Goal: Task Accomplishment & Management: Complete application form

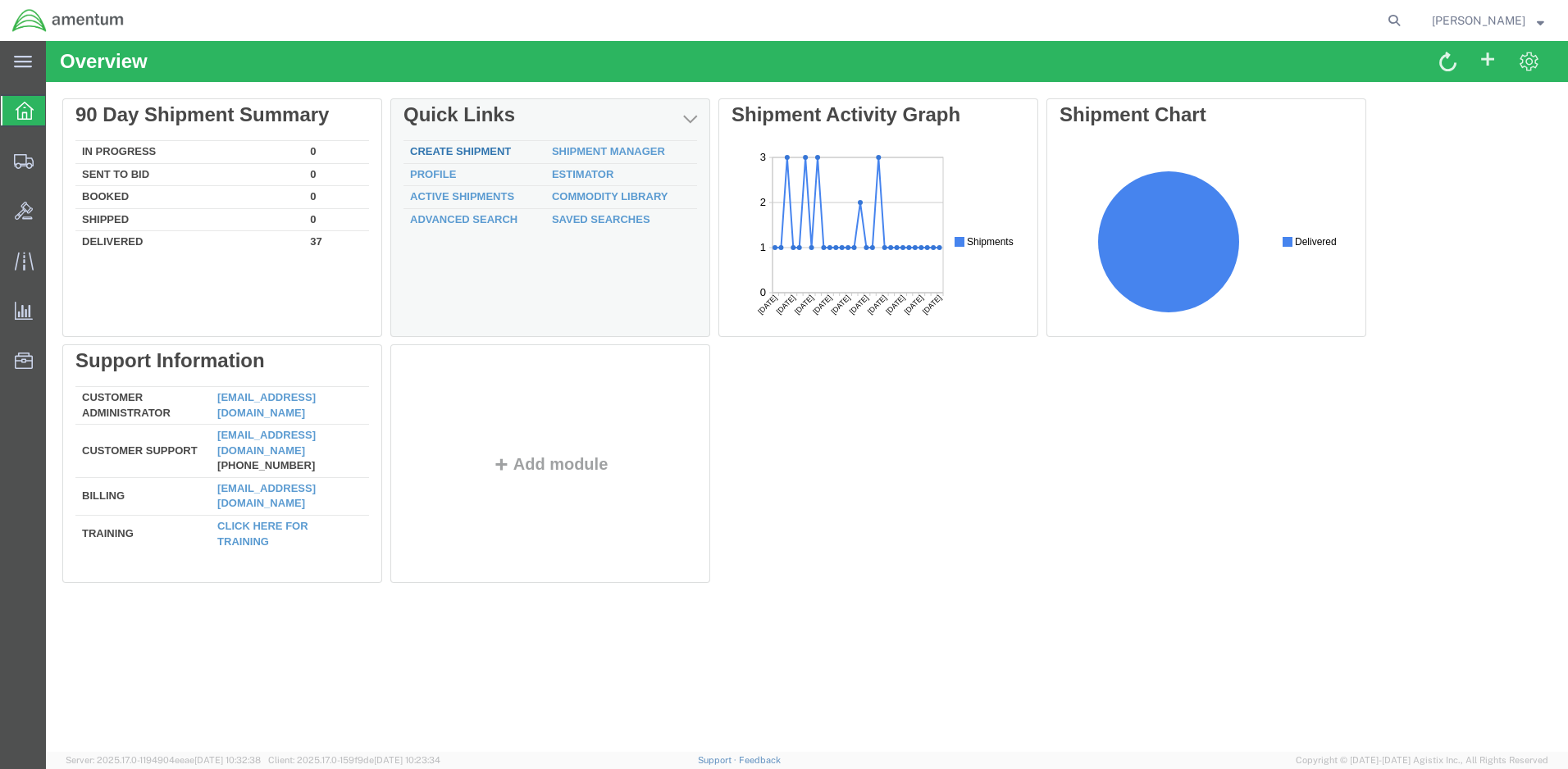
click at [431, 150] on link "Create Shipment" at bounding box center [460, 151] width 101 height 13
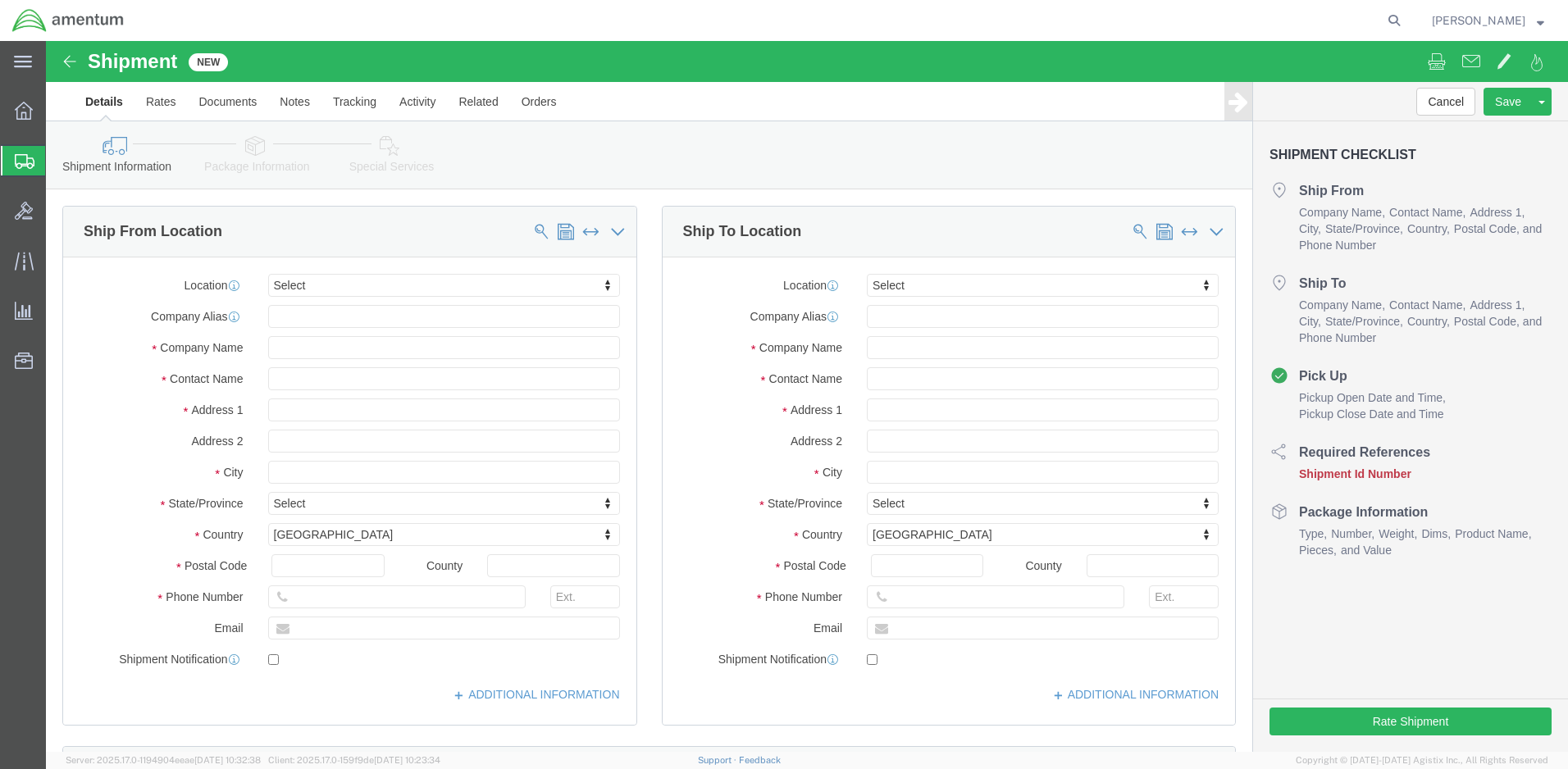
select select
click input "text"
type input "[PERSON_NAME]"
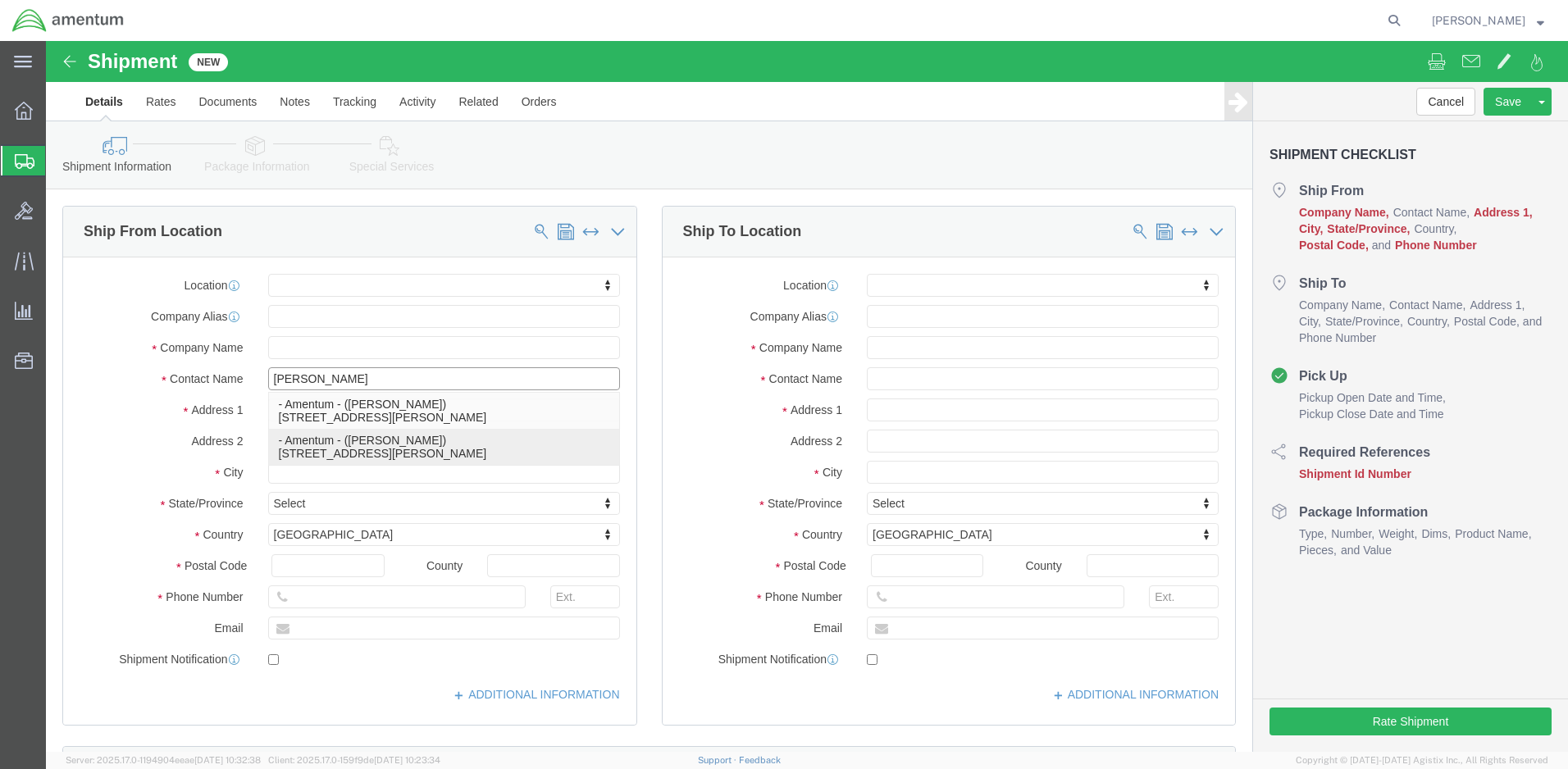
click p "- Amentum - ([PERSON_NAME]) [STREET_ADDRESS][PERSON_NAME]"
select select
type input "Amentum"
type input "[PERSON_NAME]"
type input "[GEOGRAPHIC_DATA]"
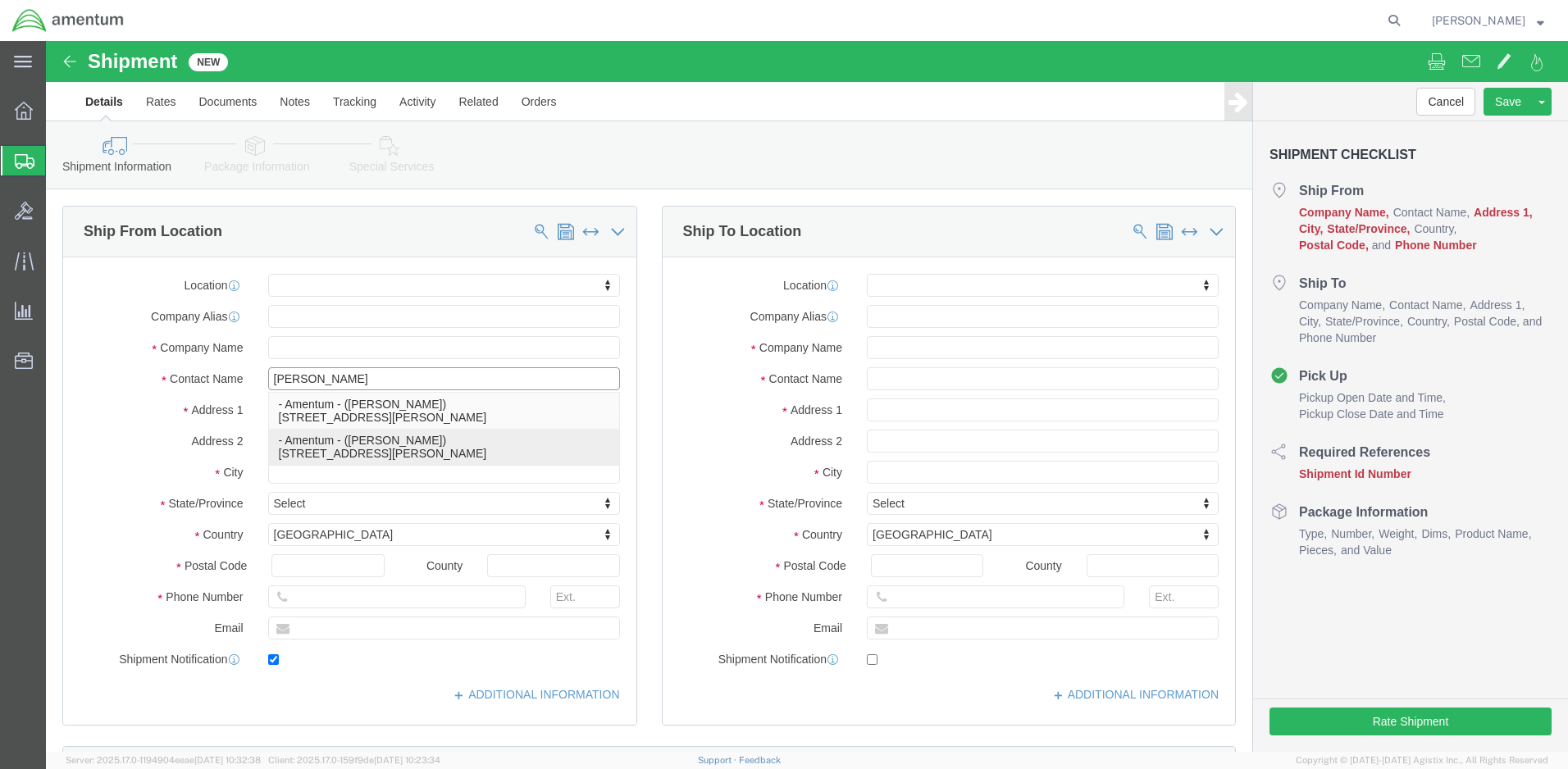
type input "BLDG 21"
type input "[PERSON_NAME]"
type input "92327"
type input "[PHONE_NUMBER]"
type input "[PERSON_NAME][EMAIL_ADDRESS][PERSON_NAME][DOMAIN_NAME]"
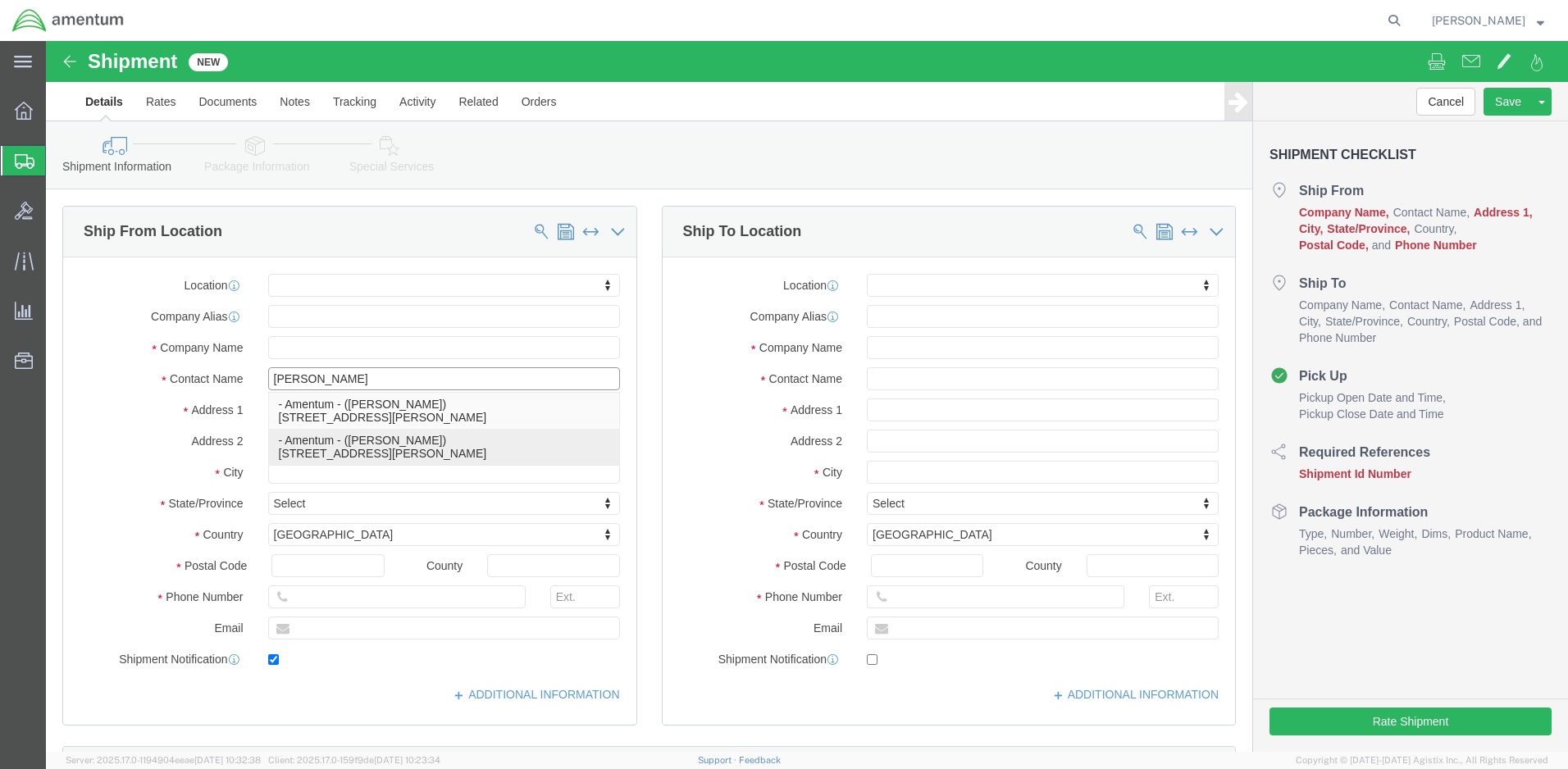
checkbox input "true"
select select "CA"
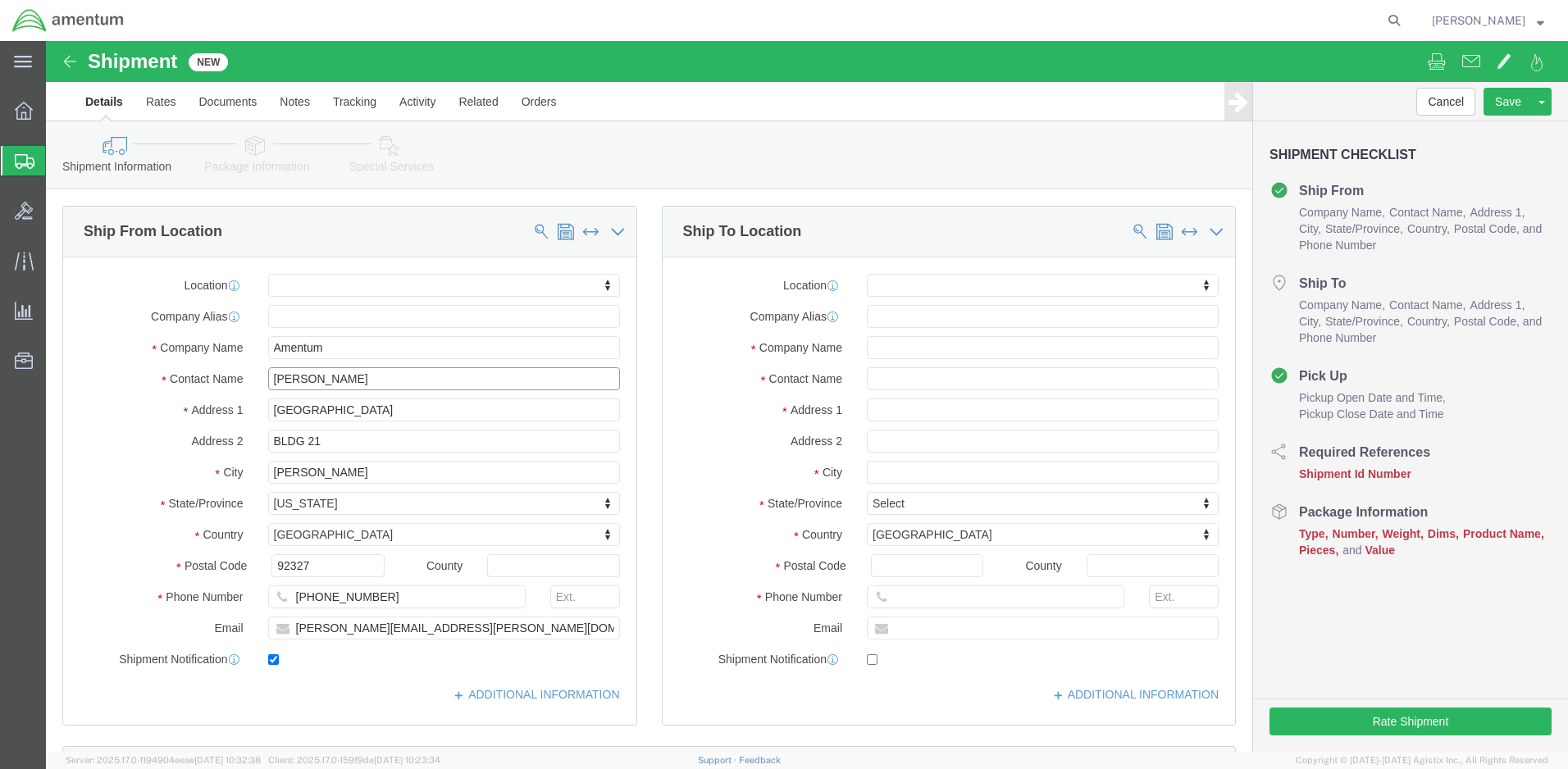
type input "[PERSON_NAME]"
click input "text"
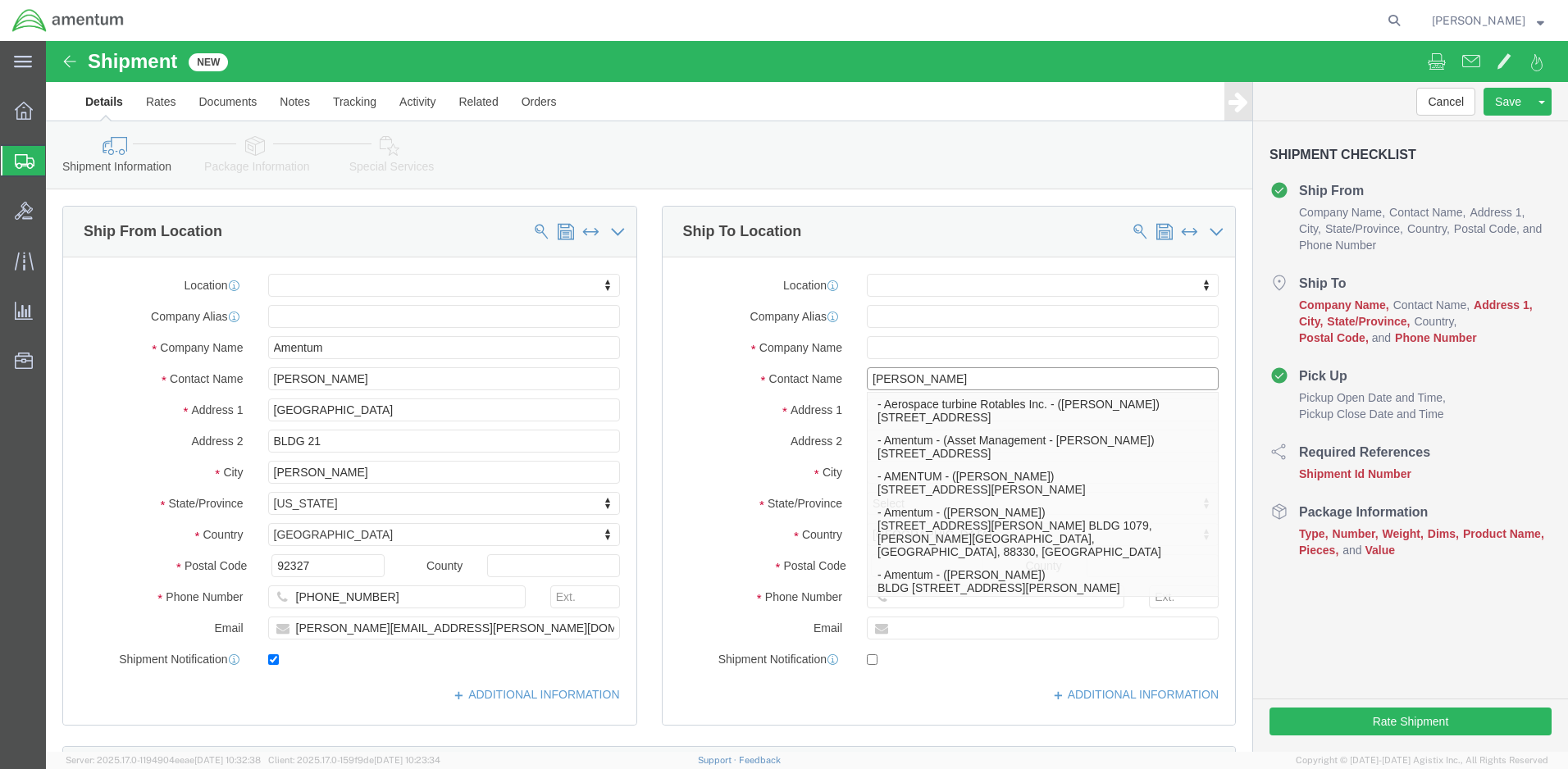
type input "[PERSON_NAME]"
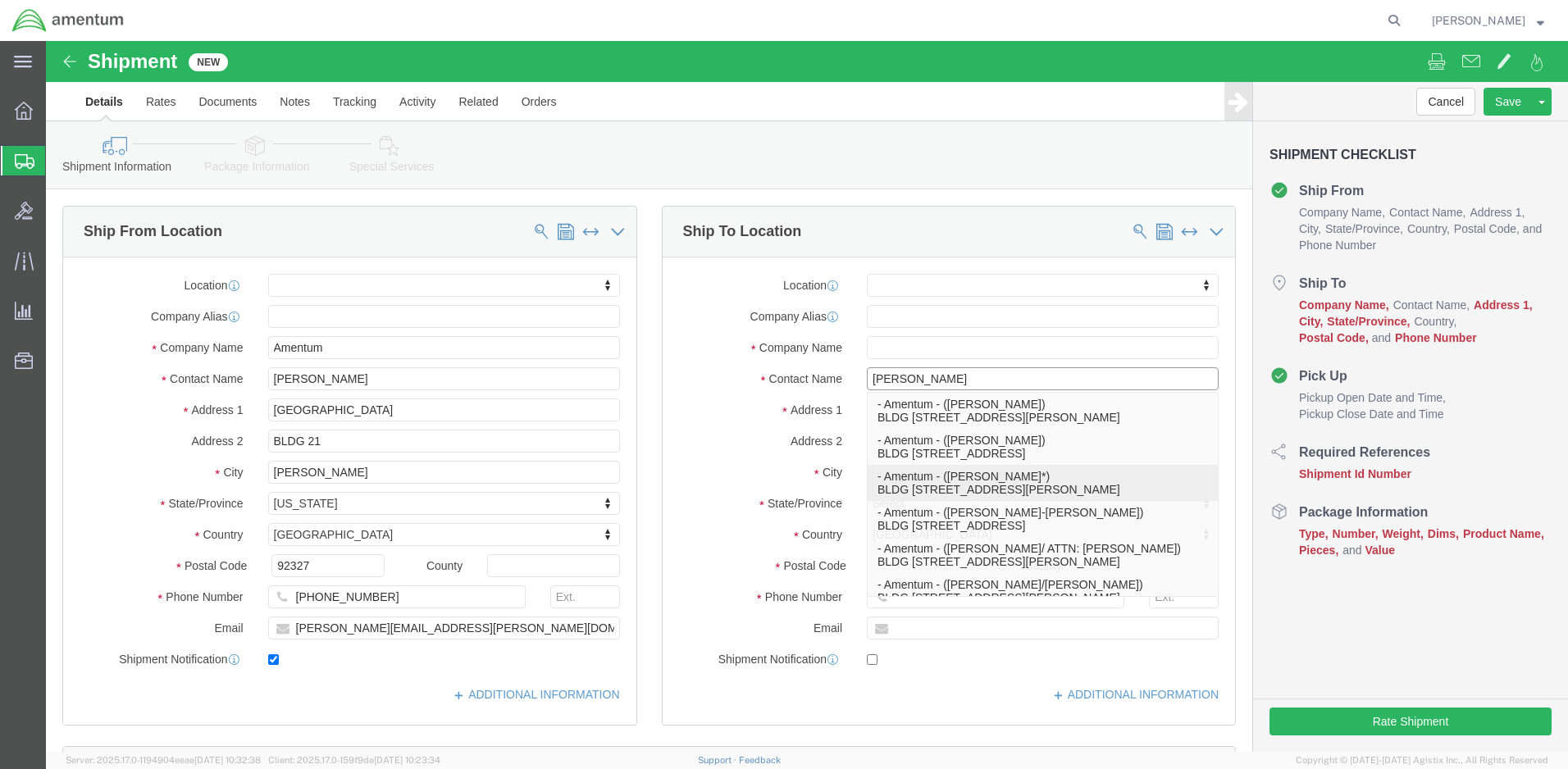
click p "- Amentum - ([PERSON_NAME]*) BLDG [STREET_ADDRESS][PERSON_NAME] Defrenn Army He…"
select select
type input "Amentum"
type input "[PERSON_NAME]*"
type input "BLDG [STREET_ADDRESS]"
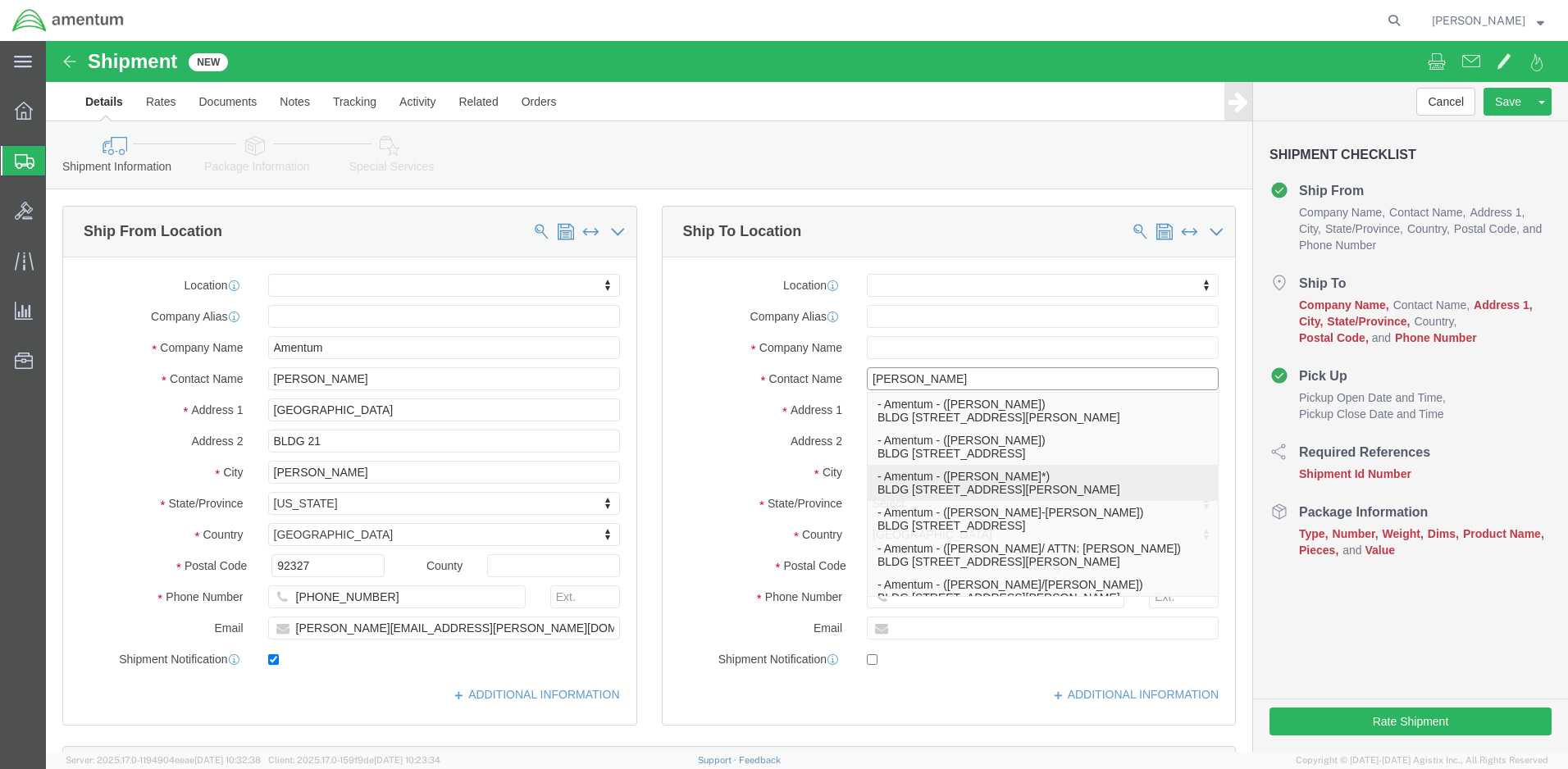
type input "[PERSON_NAME] Defrenn Army Heliport"
type input "Fort Hood"
type input "76544"
select select "[GEOGRAPHIC_DATA]"
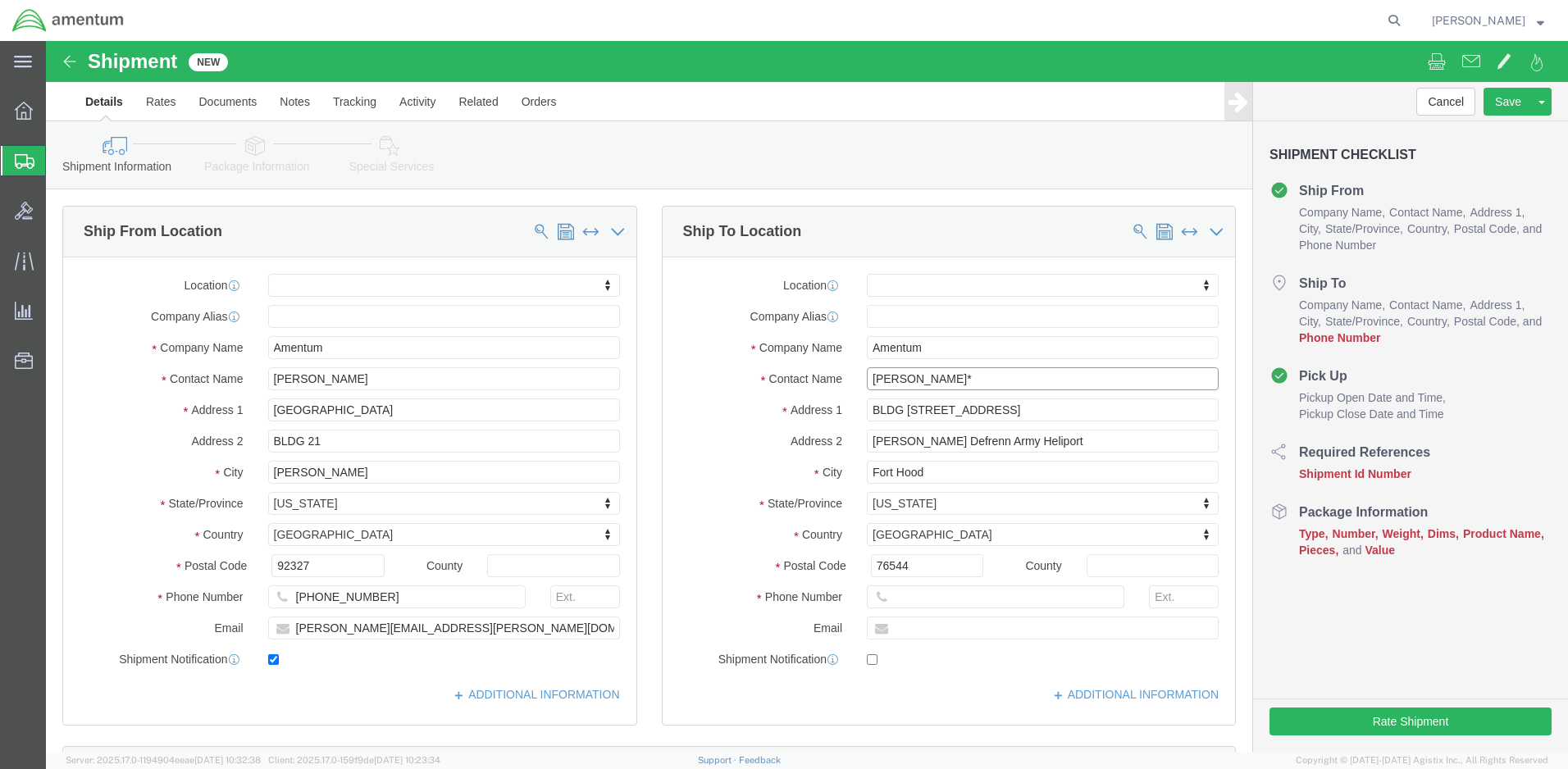
type input "[PERSON_NAME]*"
click input "text"
paste input "[PHONE_NUMBER]"
type input "[PHONE_NUMBER]"
click input "text"
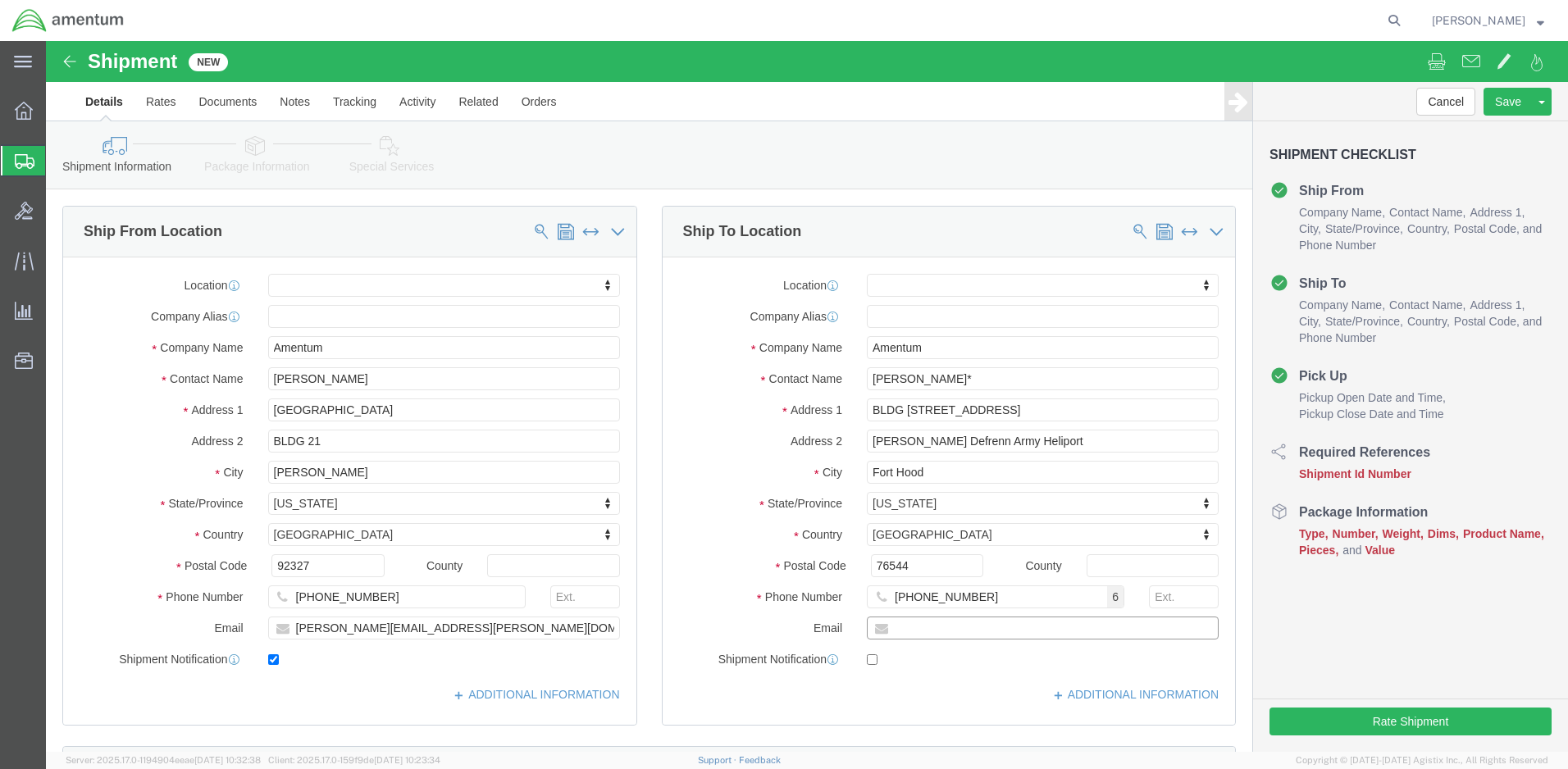
paste input "[PERSON_NAME][EMAIL_ADDRESS][PERSON_NAME][DOMAIN_NAME]"
type input "[PERSON_NAME][EMAIL_ADDRESS][PERSON_NAME][DOMAIN_NAME]"
click input "checkbox"
checkbox input "true"
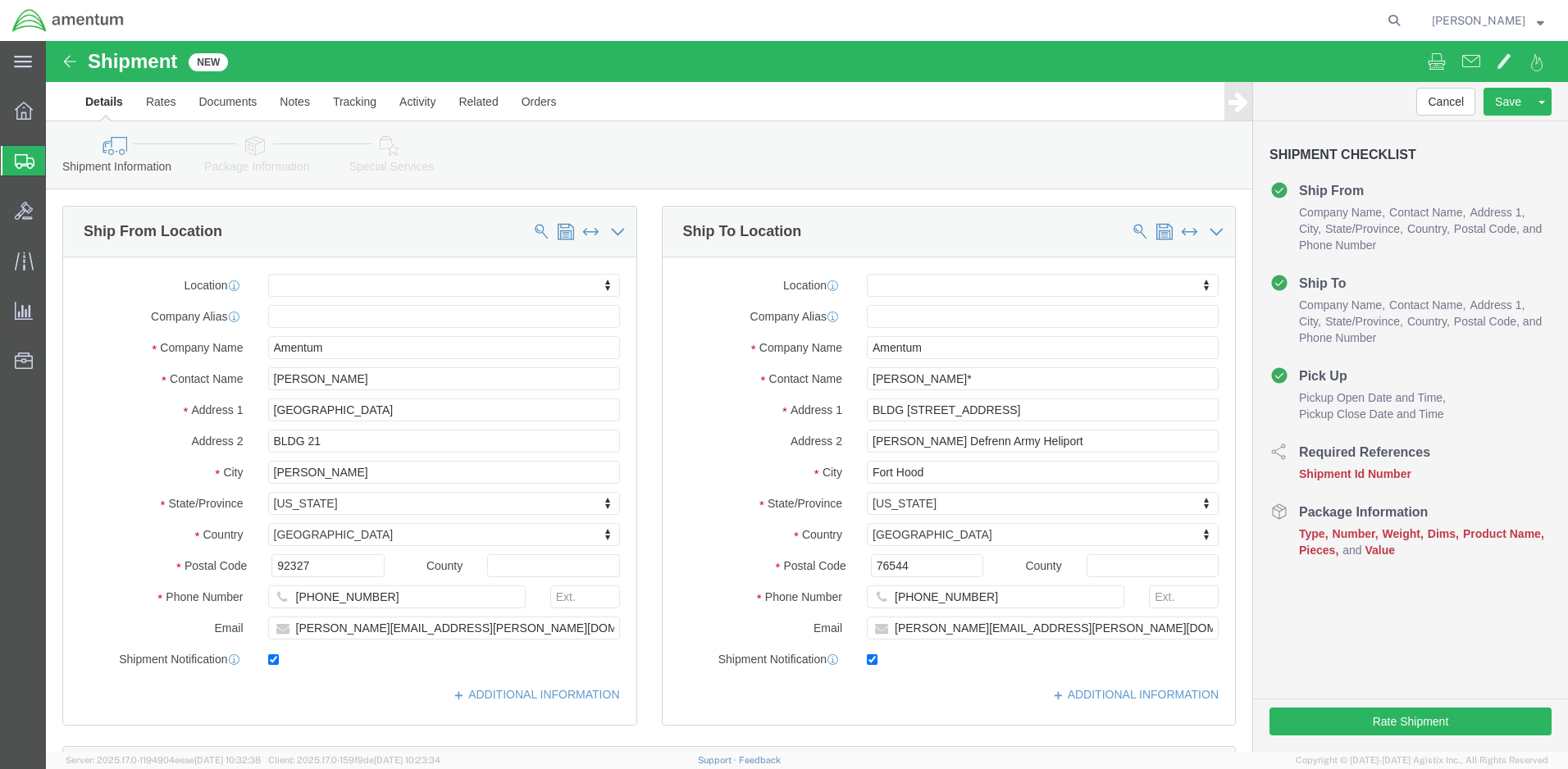
click input "text"
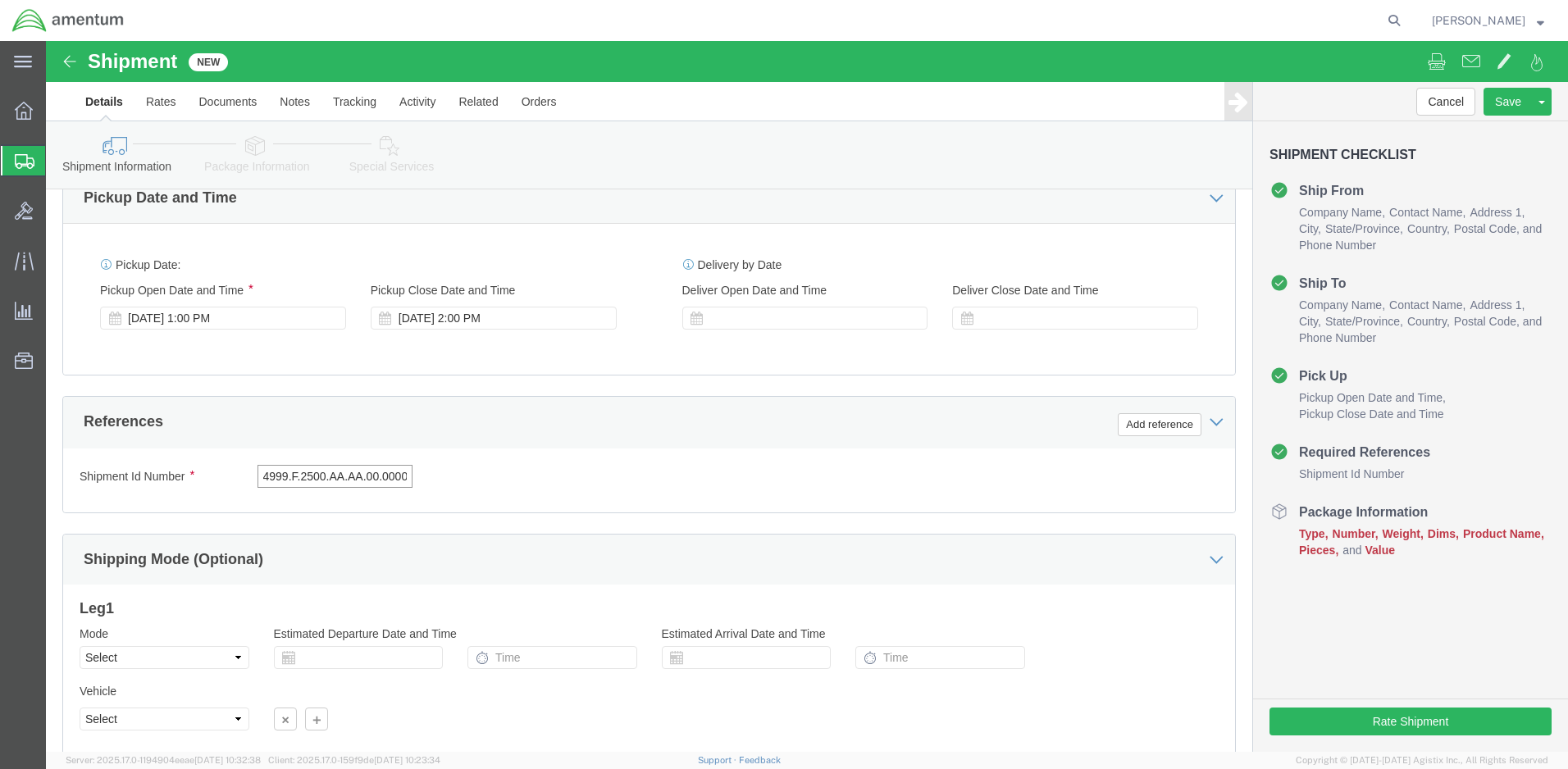
type input "4999.F.2500.AA.AA.00.0000.00"
click div "Shipment Id Number 4999.F.2500.AA.AA.00.0000.00 Select Account Type Activity ID…"
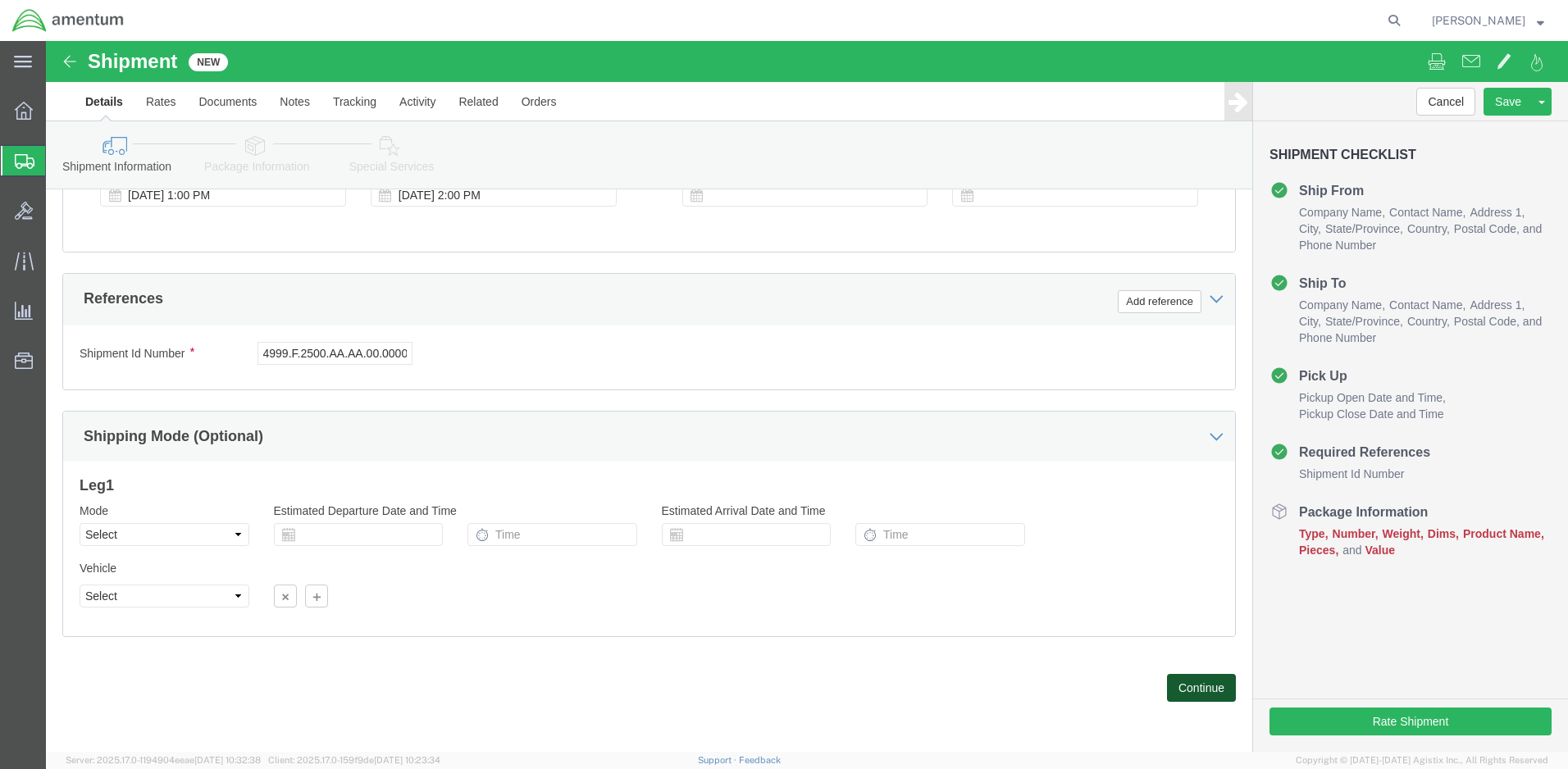
click button "Continue"
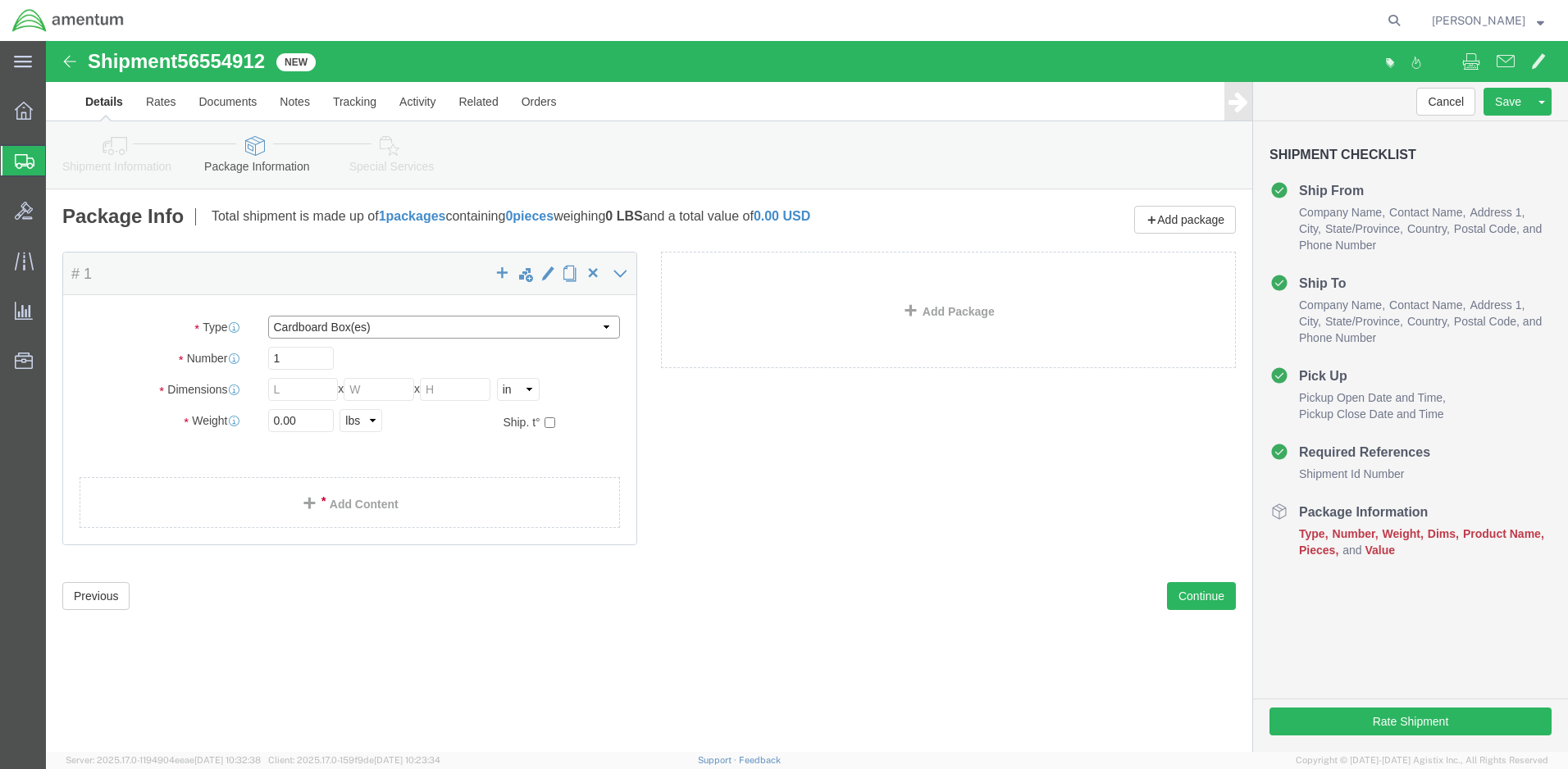
select select "LBX"
type input "17.50"
type input "12.50"
type input "3.00"
click input "0.00"
